Goal: Transaction & Acquisition: Purchase product/service

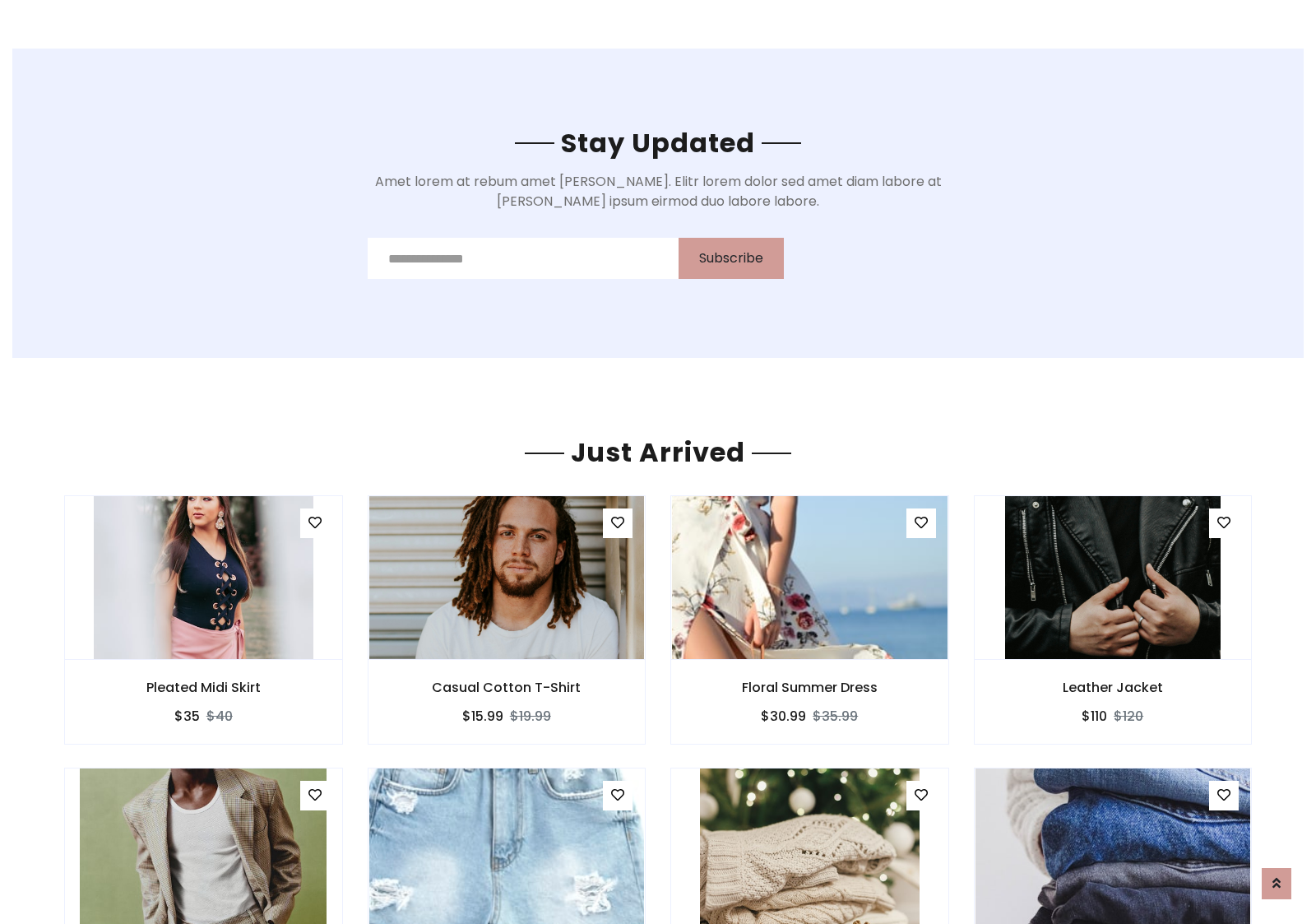
scroll to position [1927, 0]
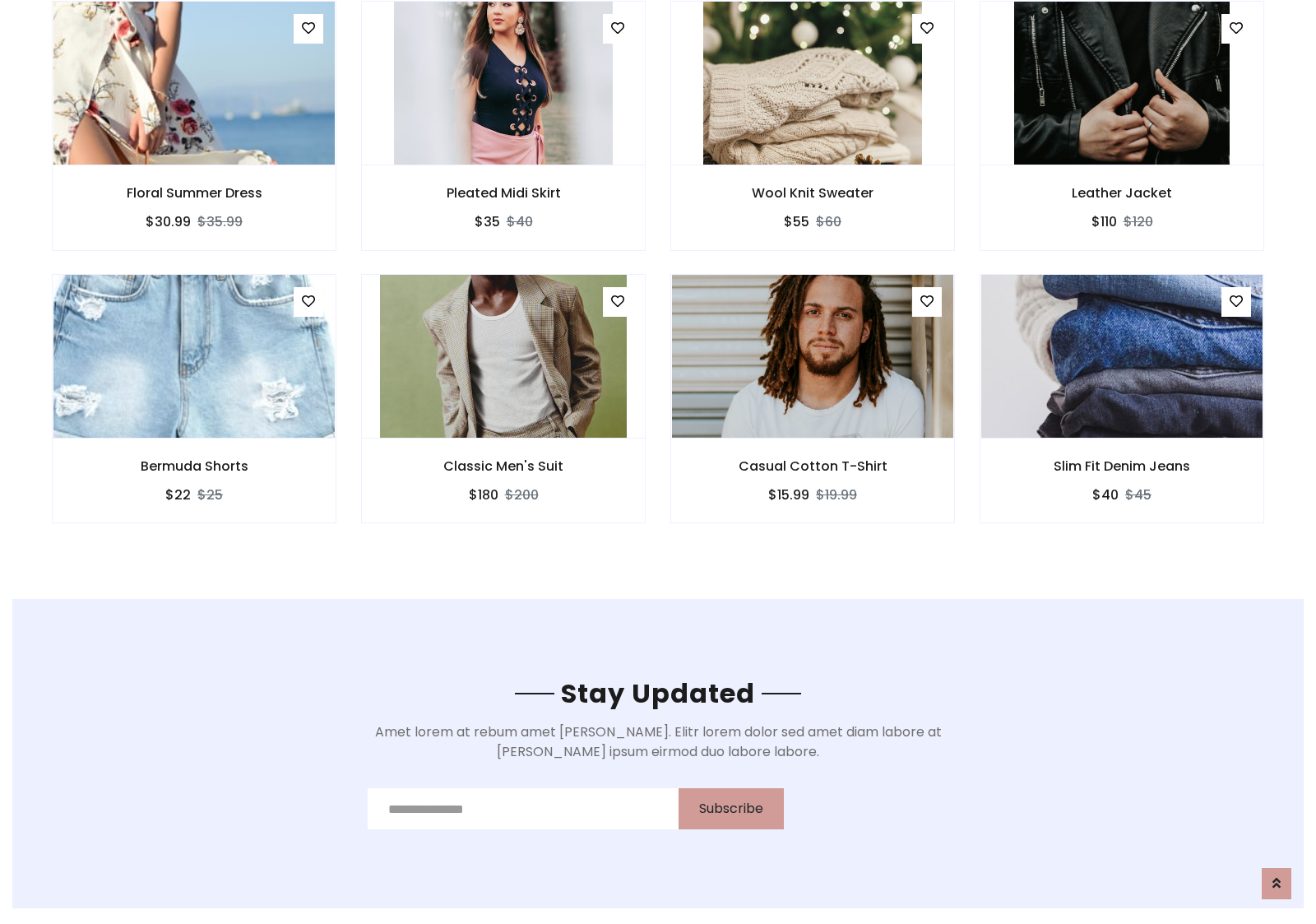
click at [658, 279] on div "Casual Cotton T-Shirt $15.99 $19.99" at bounding box center [813, 410] width 309 height 273
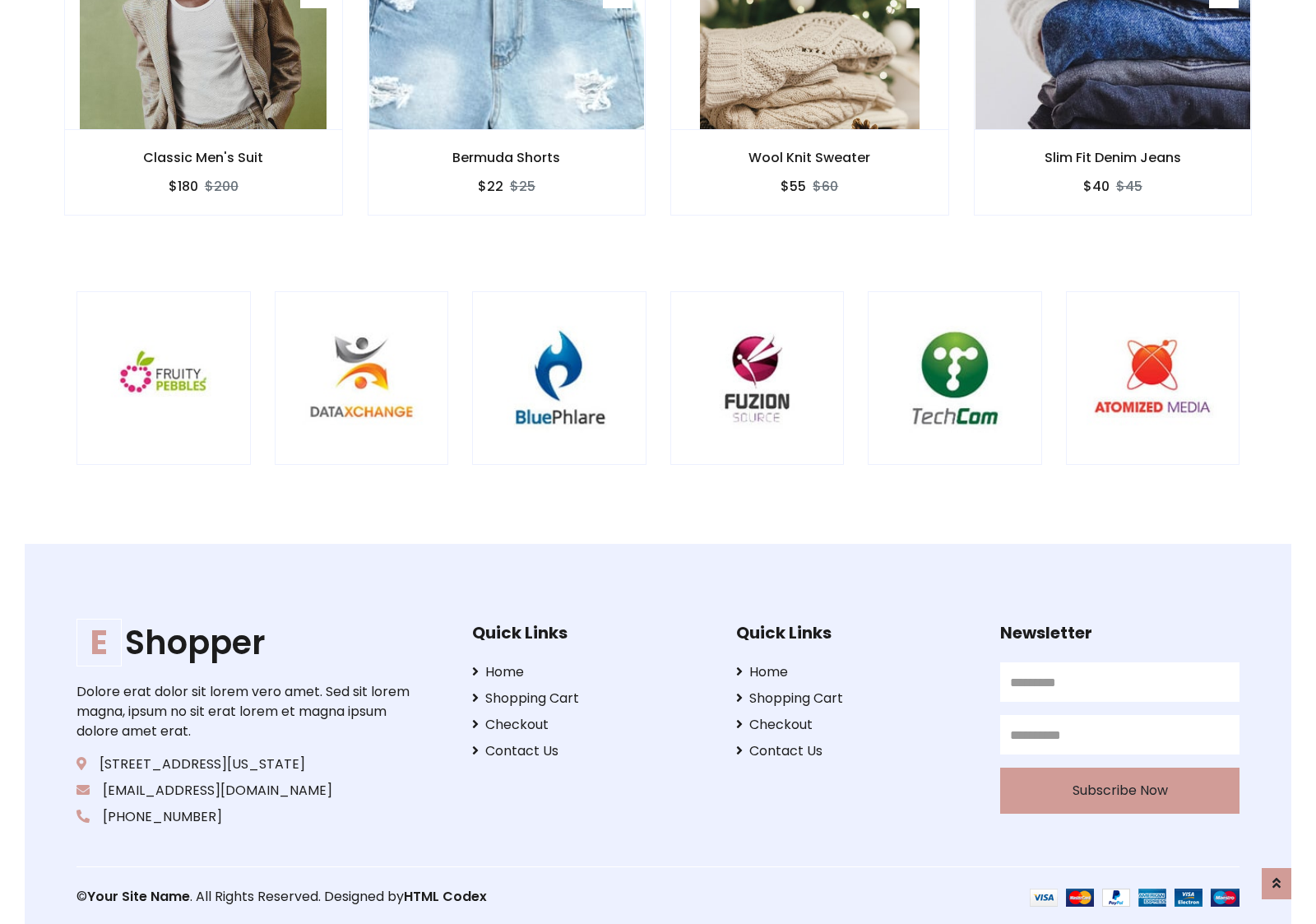
scroll to position [3131, 0]
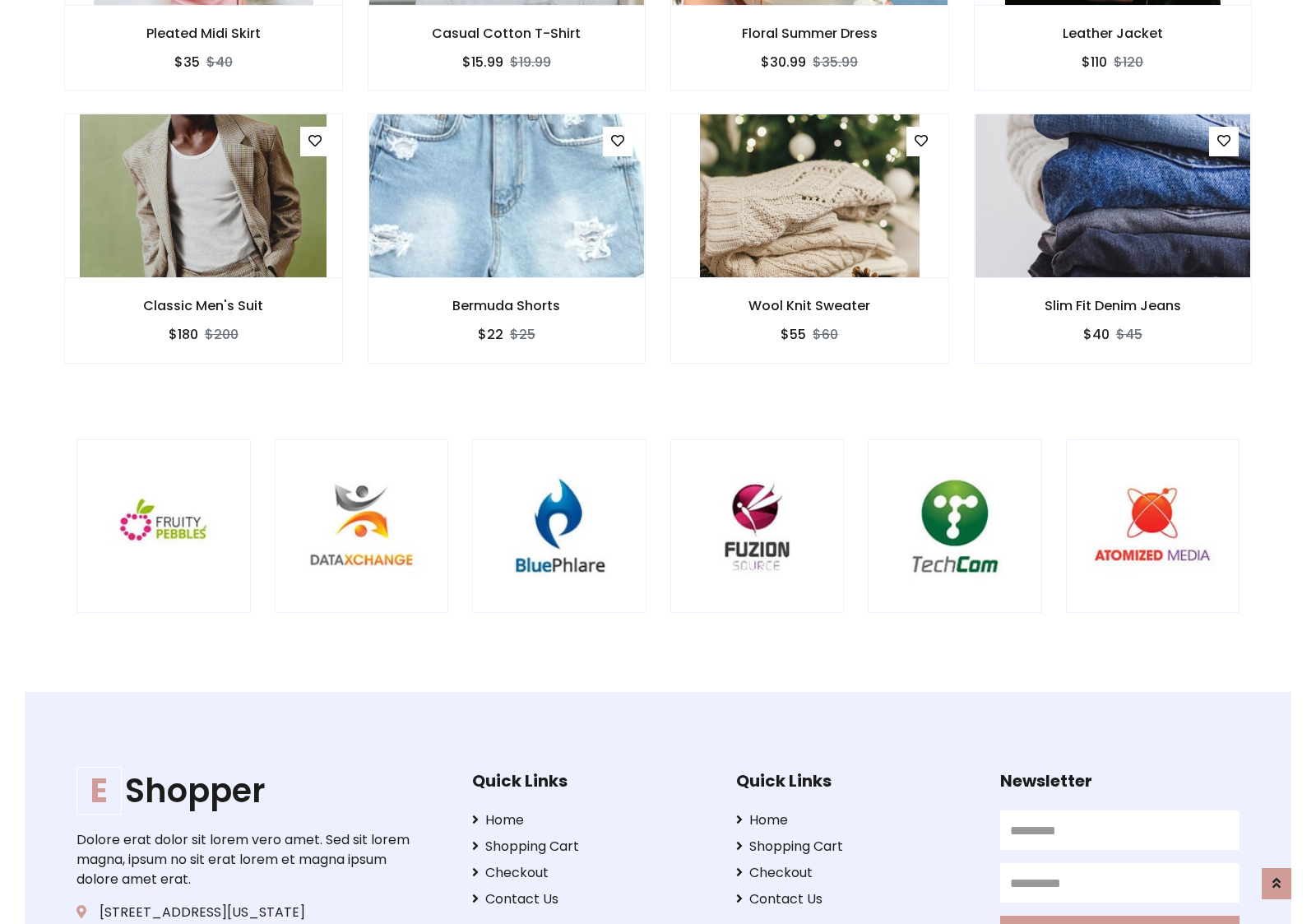
click at [658, 462] on div at bounding box center [867, 526] width 3957 height 174
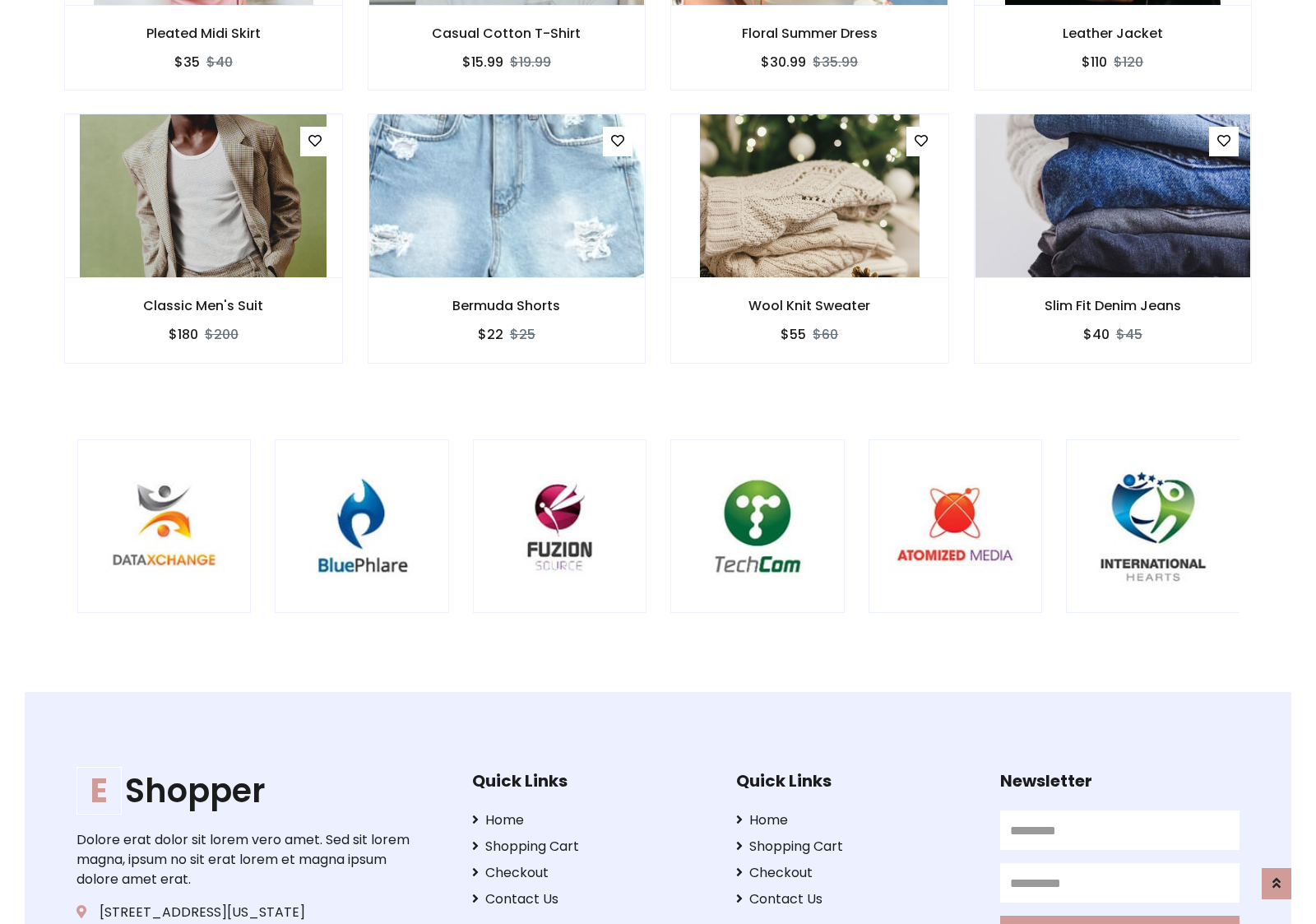
click at [658, 462] on div at bounding box center [670, 526] width 3957 height 174
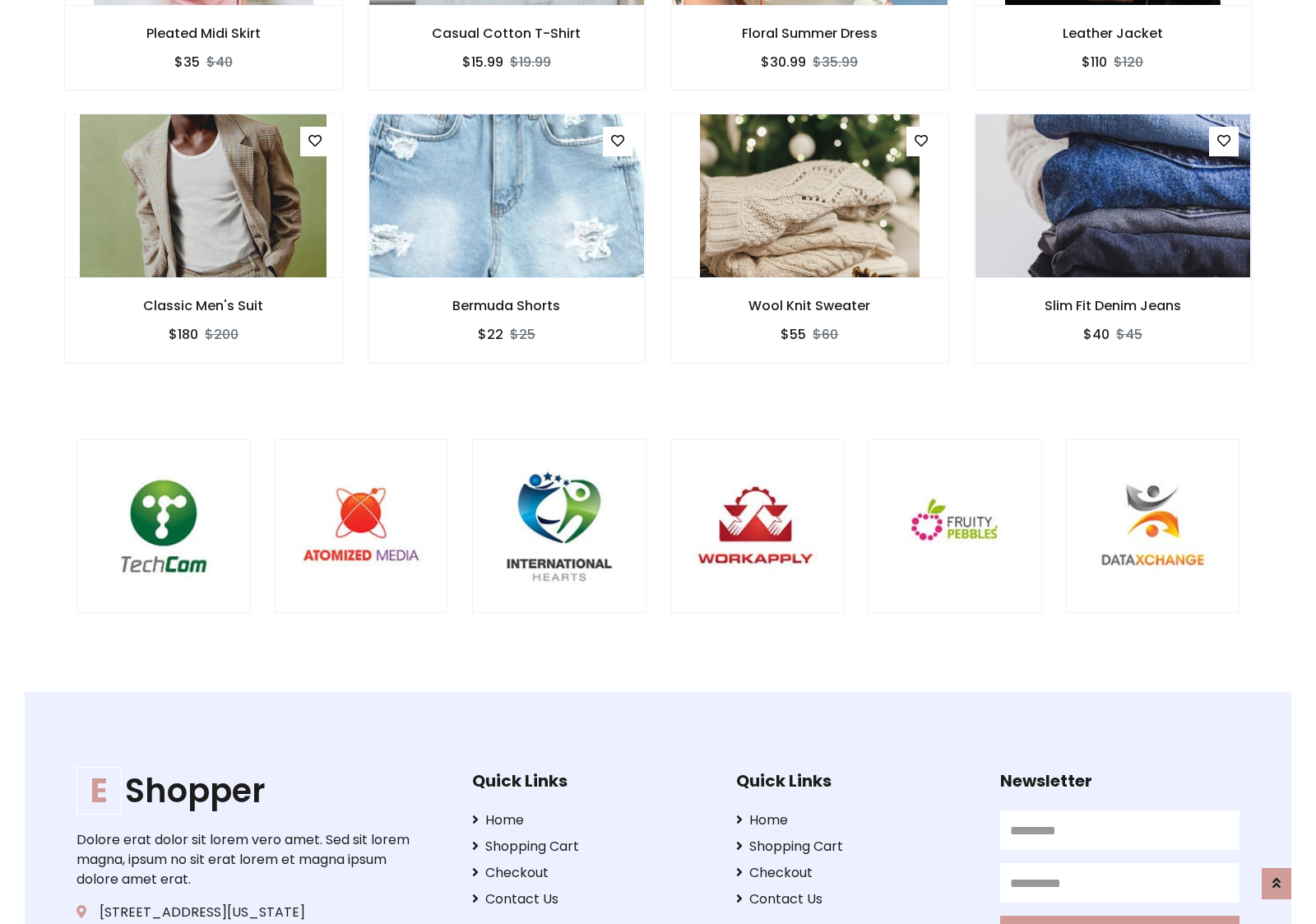
click at [658, 462] on div at bounding box center [76, 526] width 3957 height 174
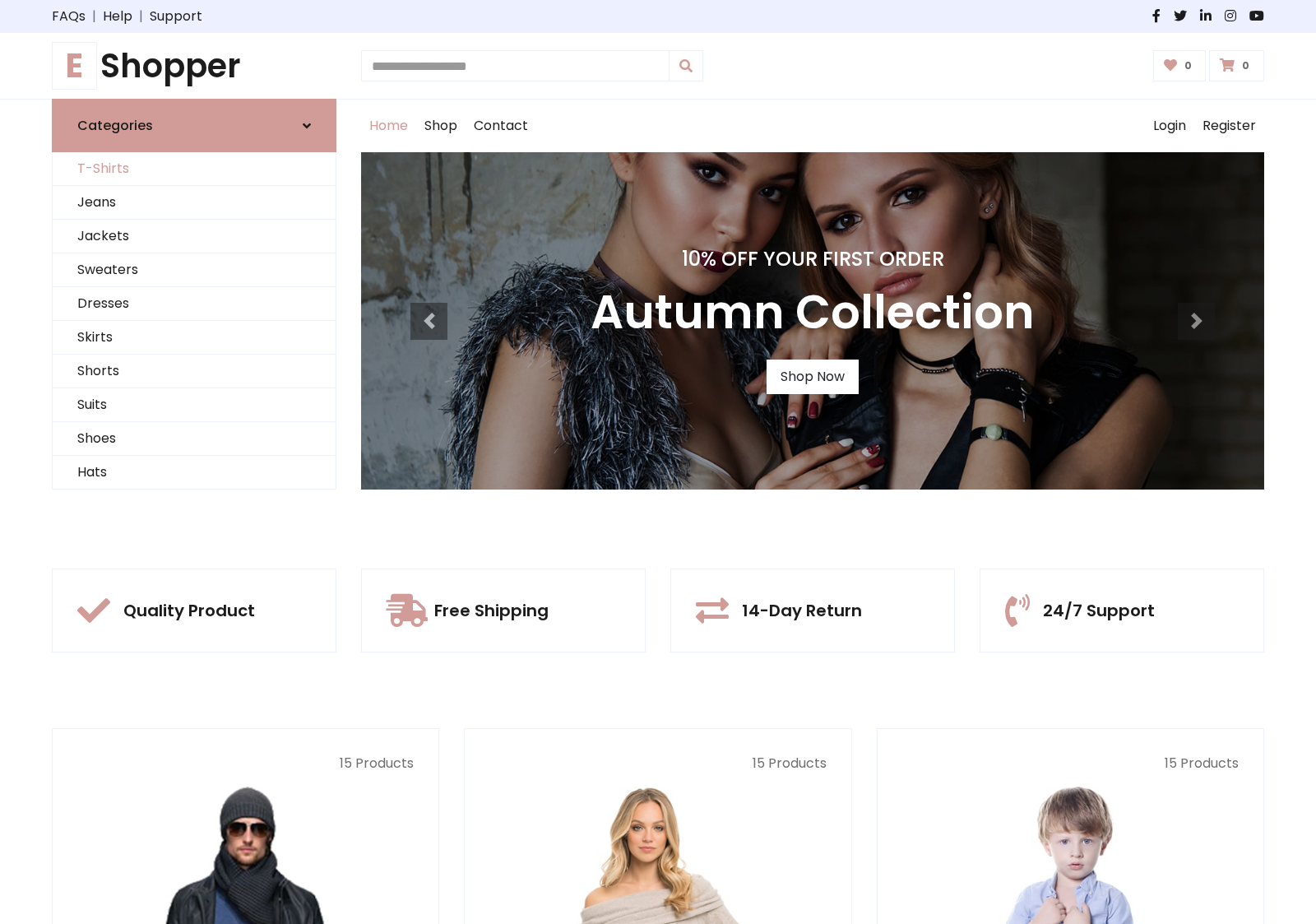
click at [194, 168] on link "T-Shirts" at bounding box center [194, 168] width 283 height 34
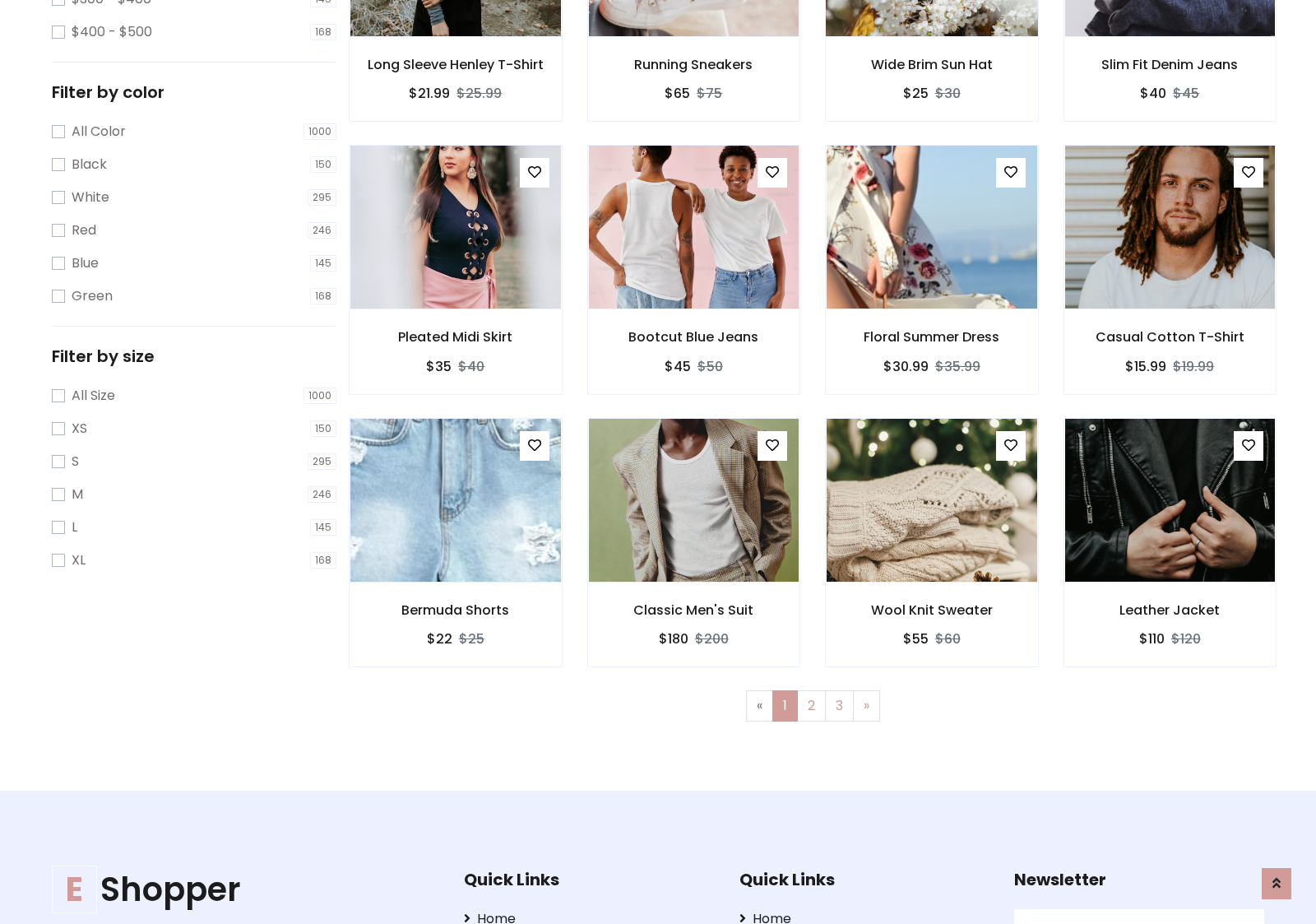
scroll to position [449, 0]
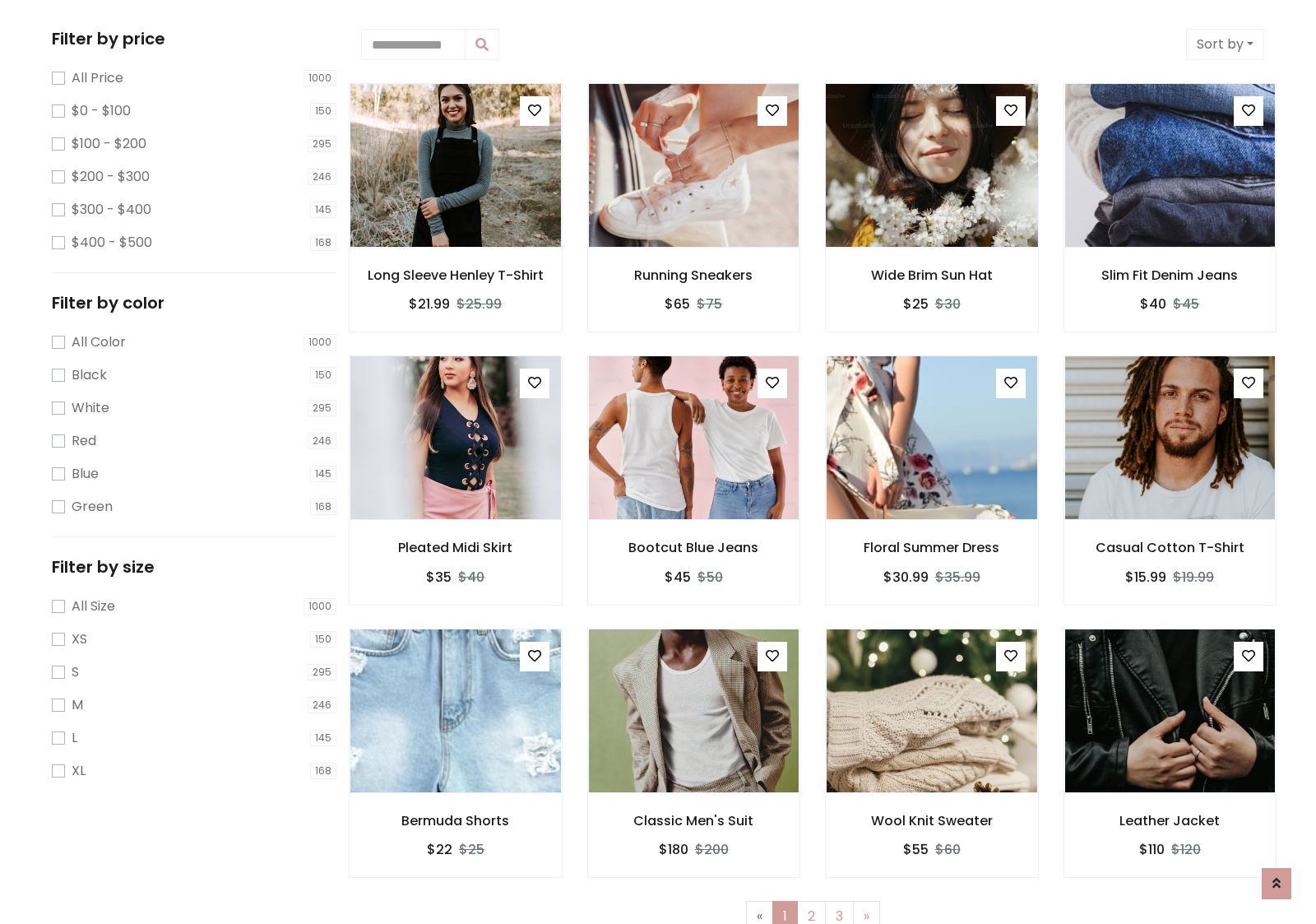
click at [931, 166] on img at bounding box center [931, 166] width 253 height 395
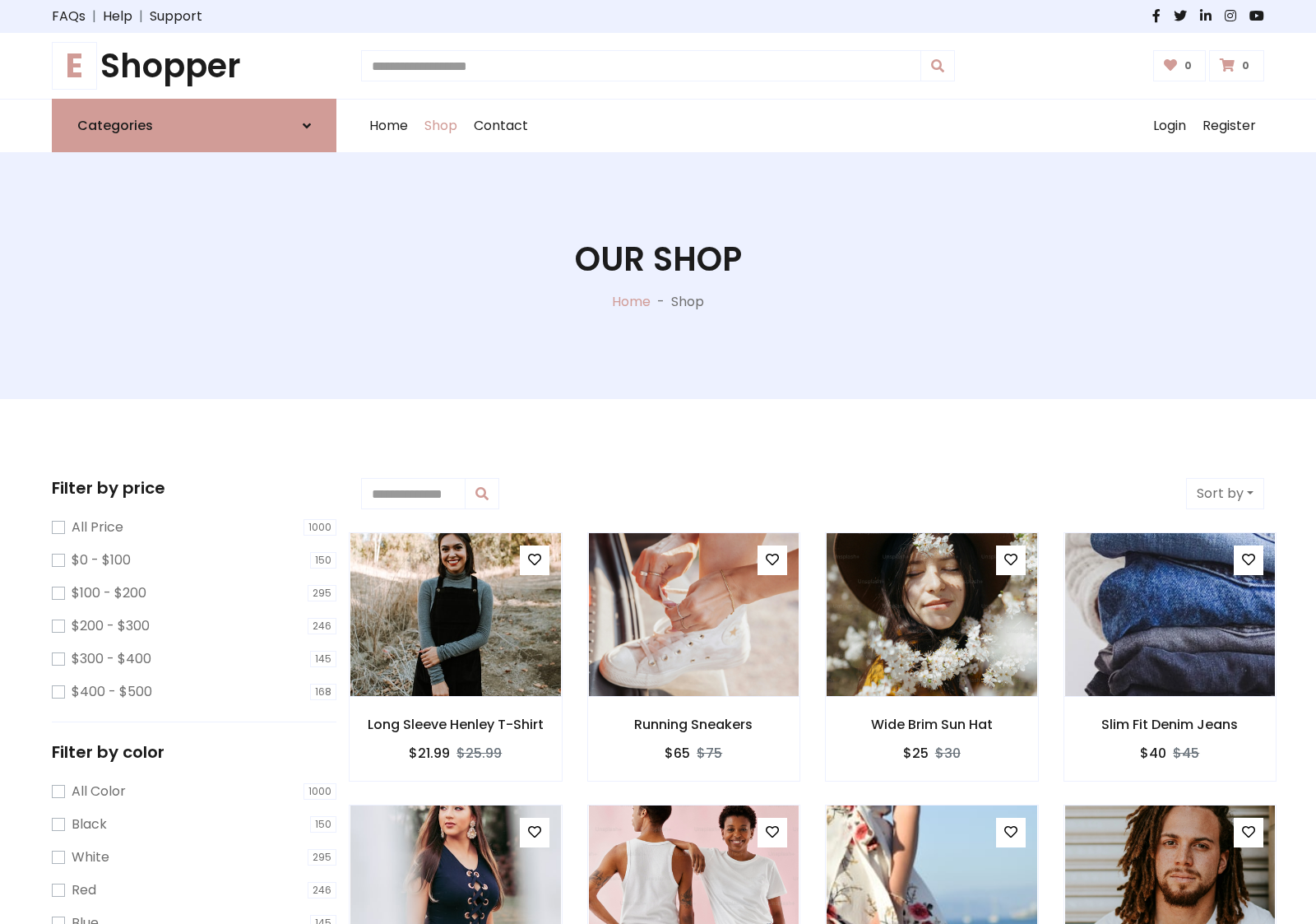
click at [194, 66] on h1 "E Shopper" at bounding box center [194, 66] width 285 height 40
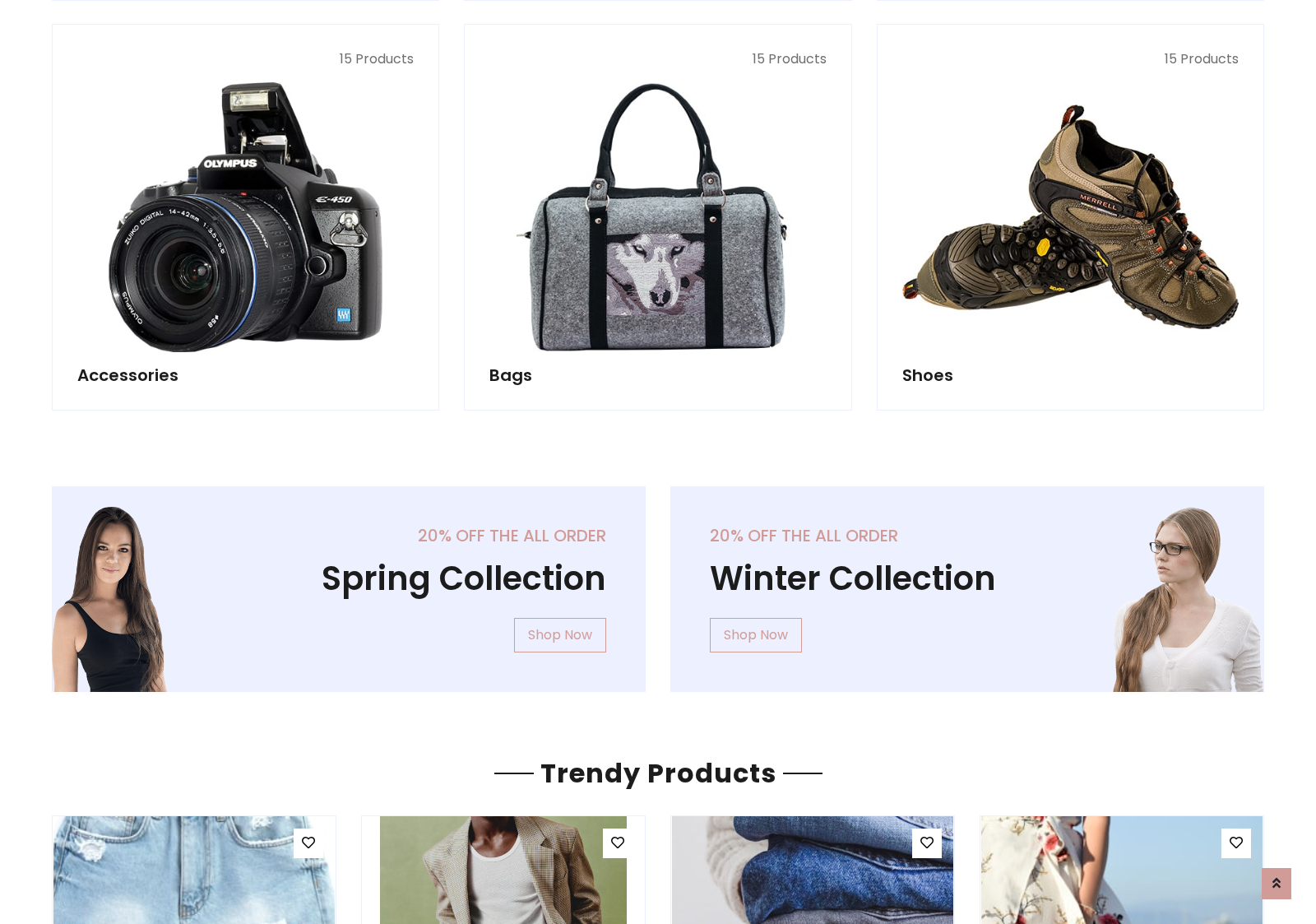
scroll to position [1598, 0]
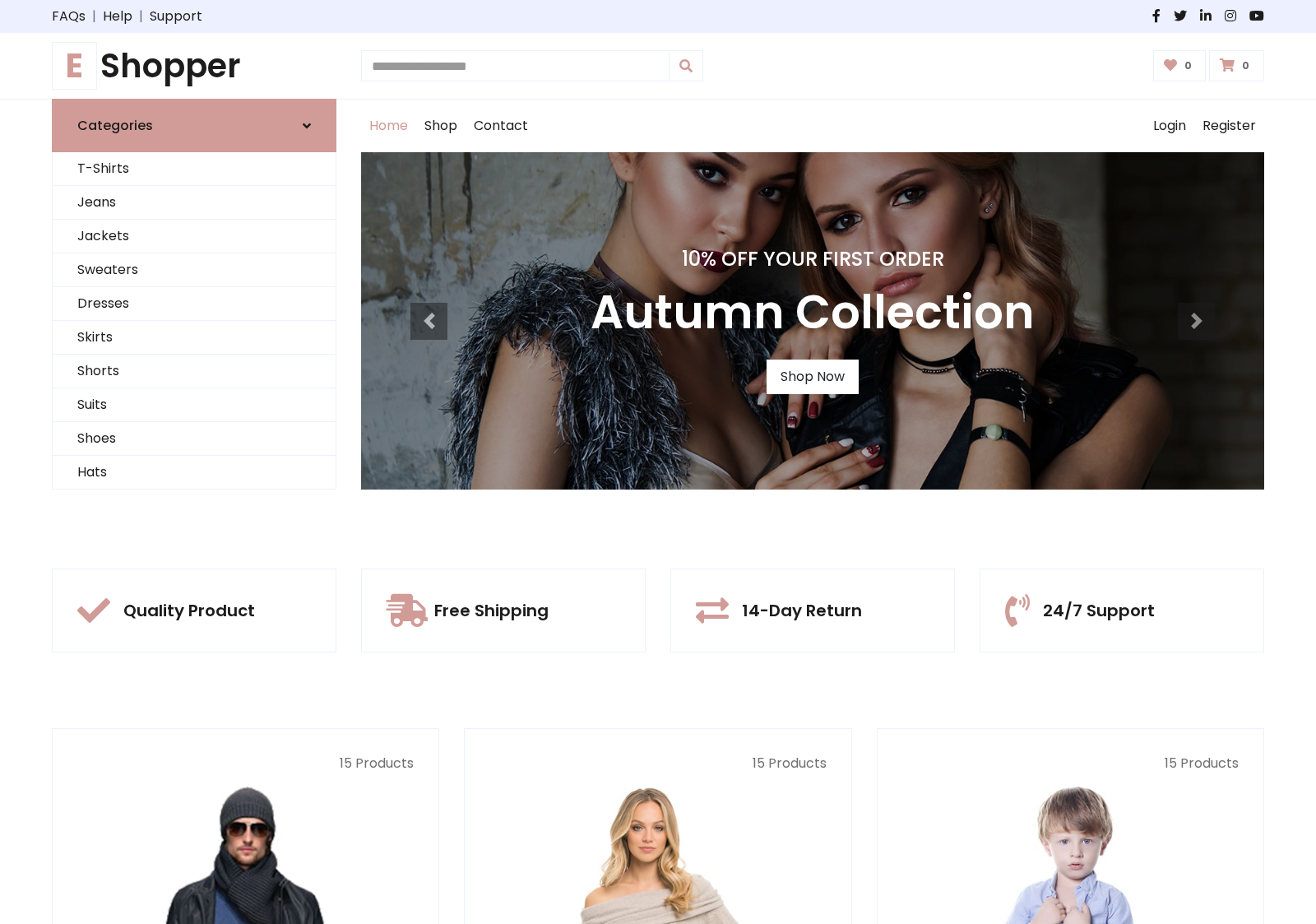
scroll to position [539, 0]
